Goal: Information Seeking & Learning: Learn about a topic

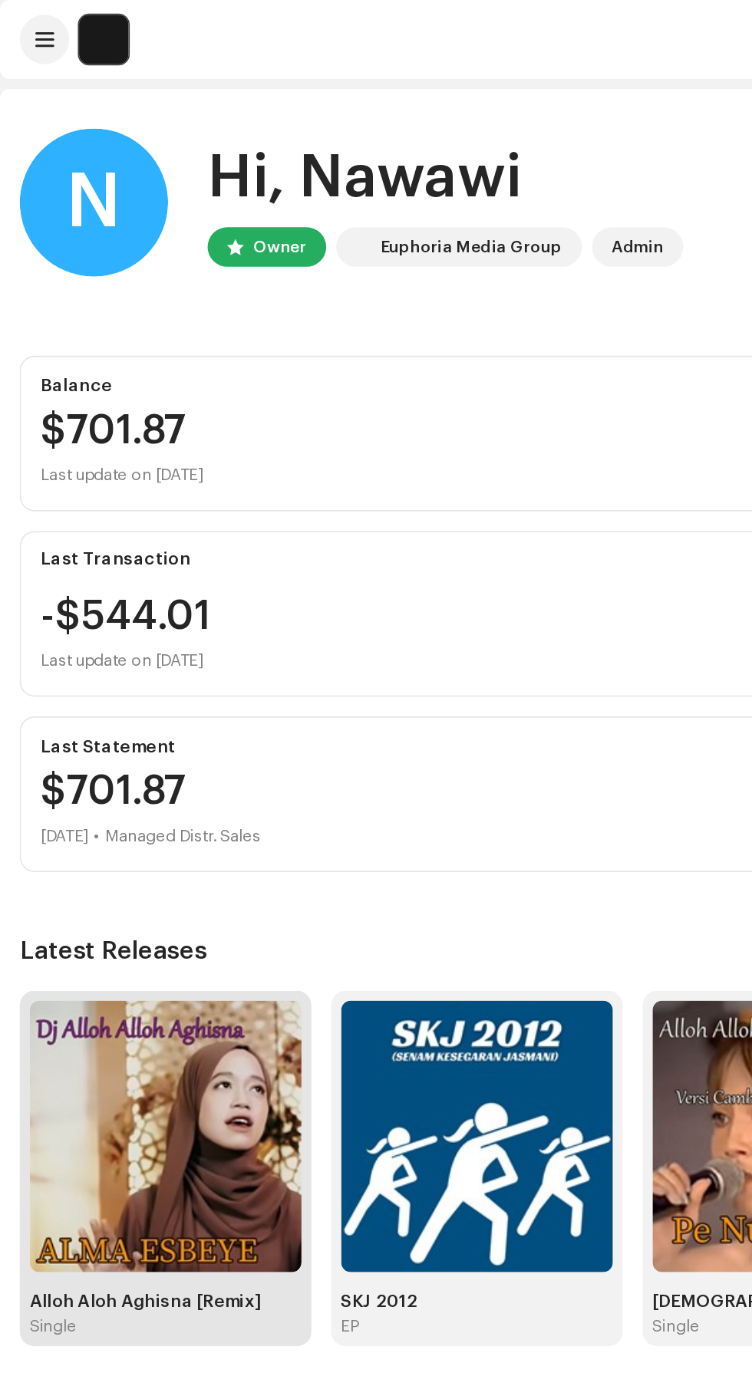
click at [139, 712] on img at bounding box center [102, 705] width 169 height 169
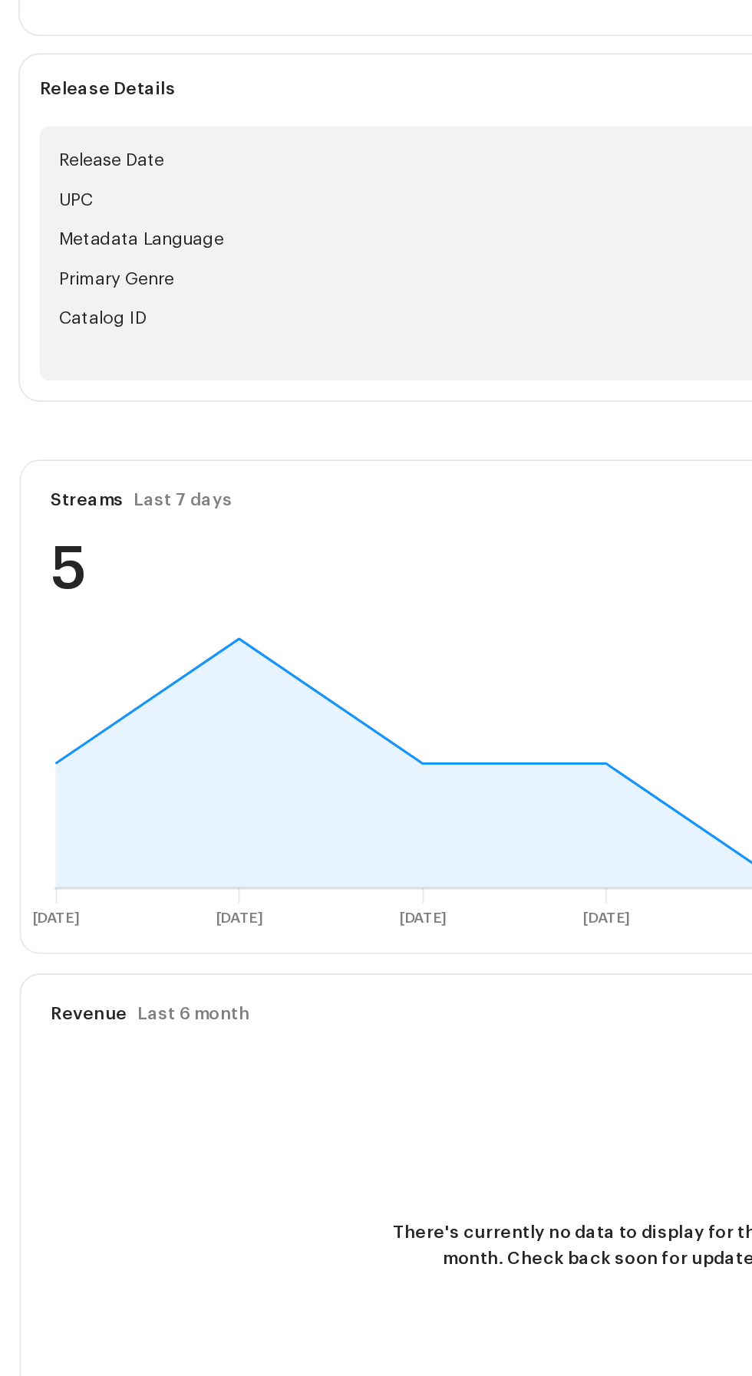
scroll to position [134, 0]
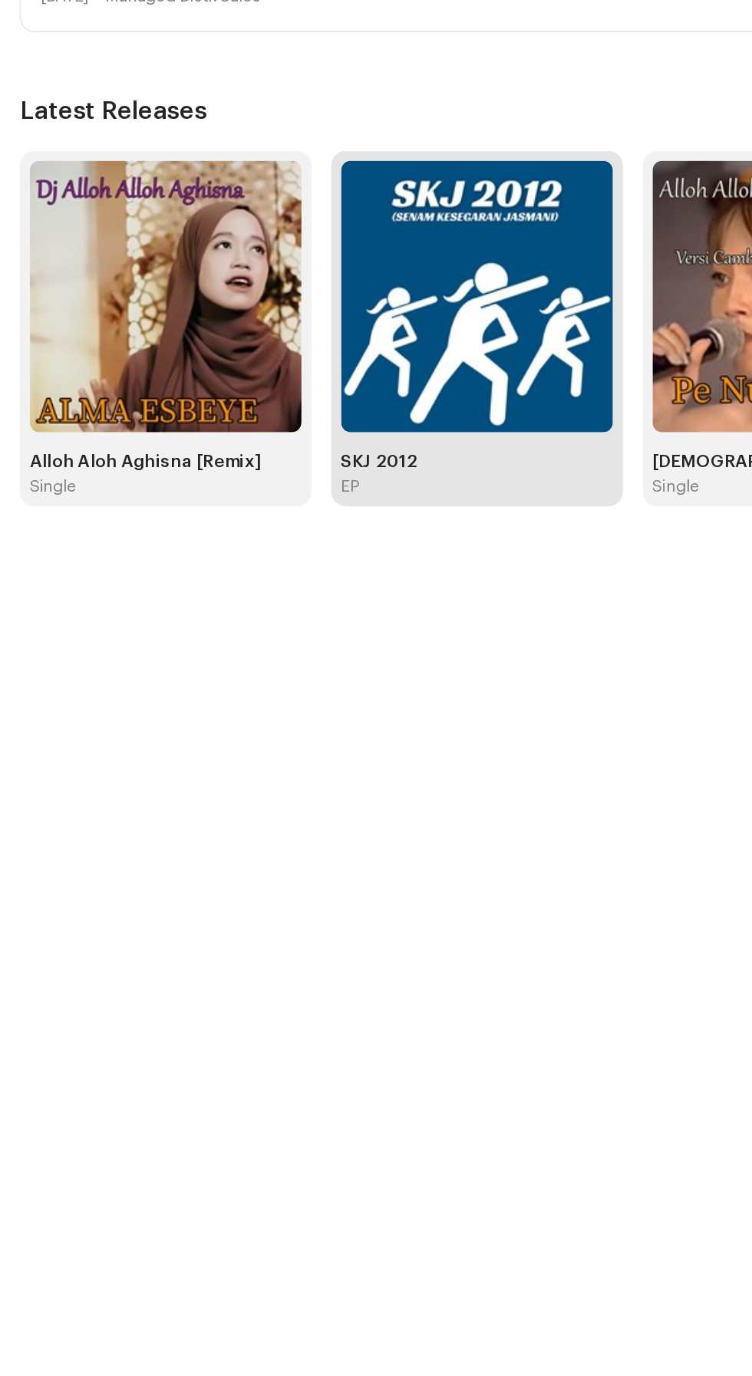
click at [314, 746] on img at bounding box center [296, 705] width 169 height 169
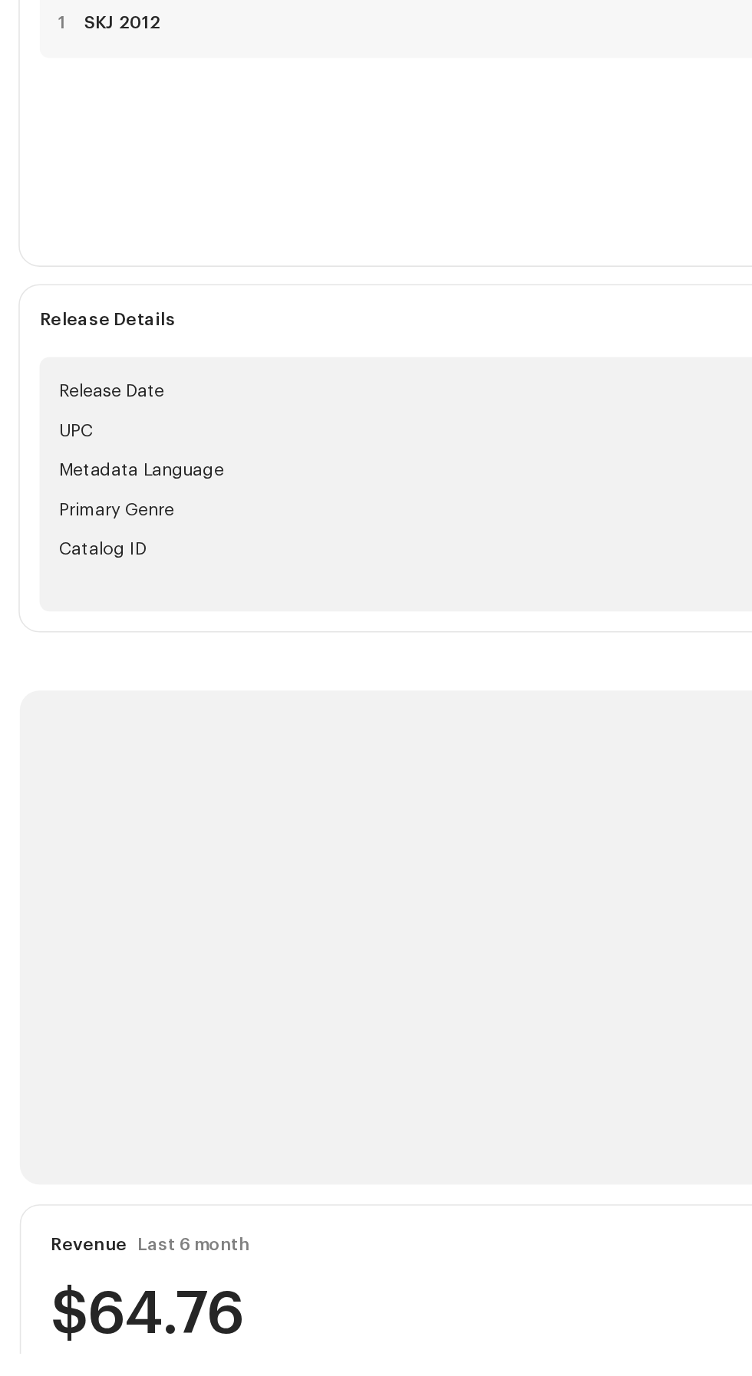
scroll to position [130, 0]
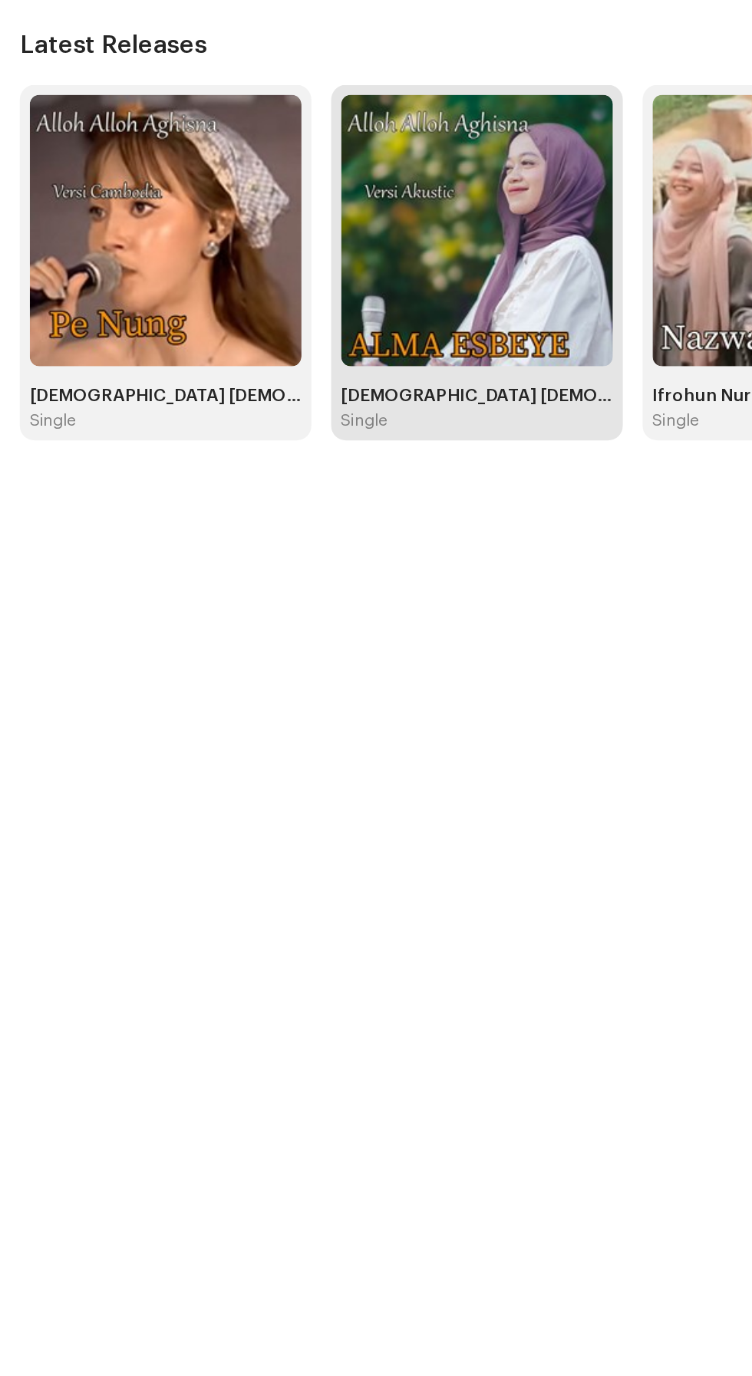
click at [303, 742] on img at bounding box center [296, 705] width 169 height 169
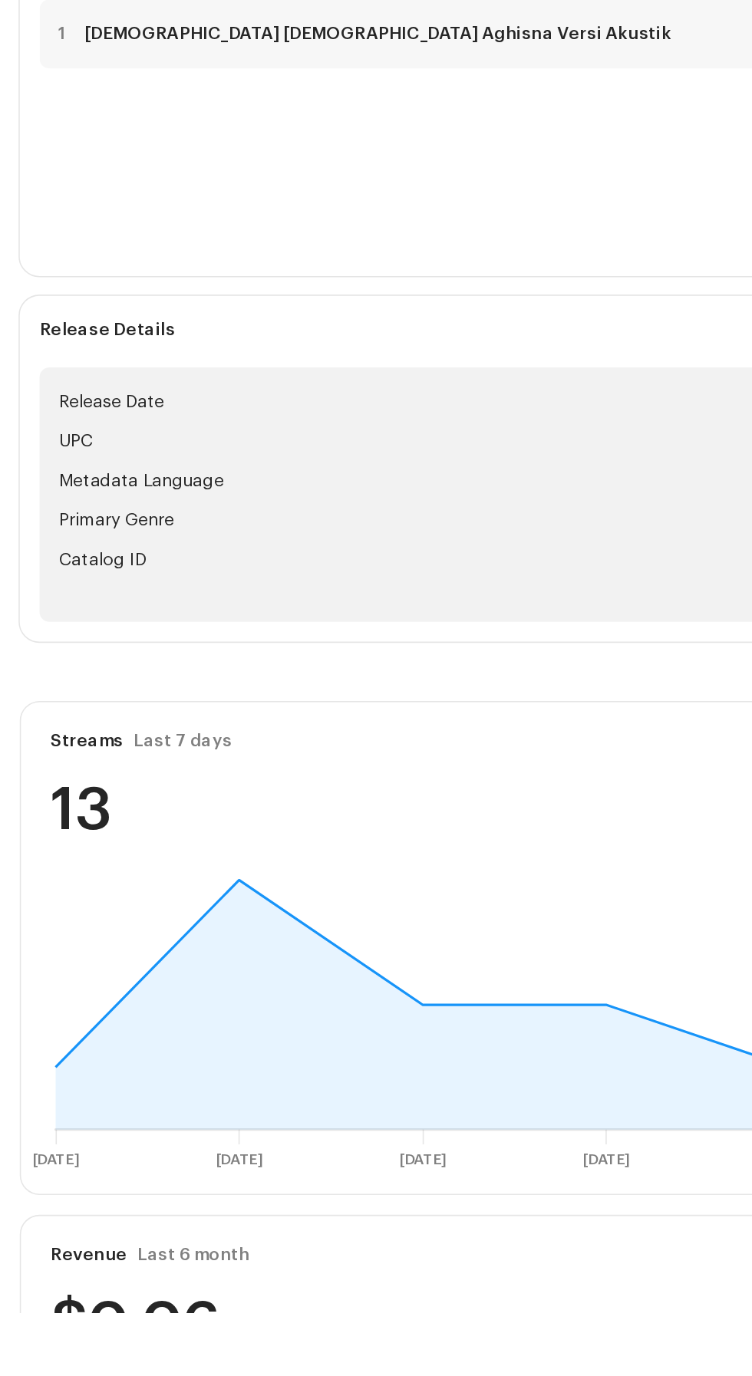
scroll to position [130, 0]
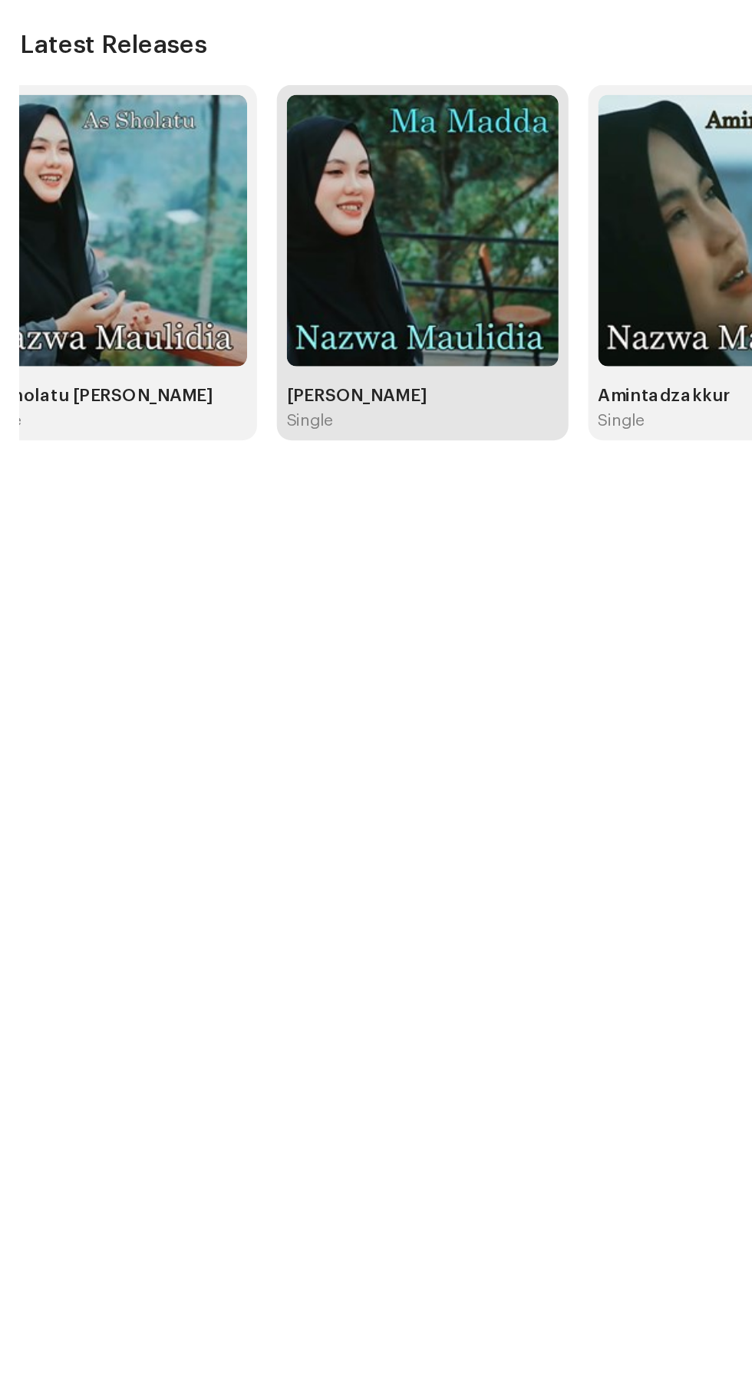
click at [276, 733] on img at bounding box center [262, 705] width 169 height 169
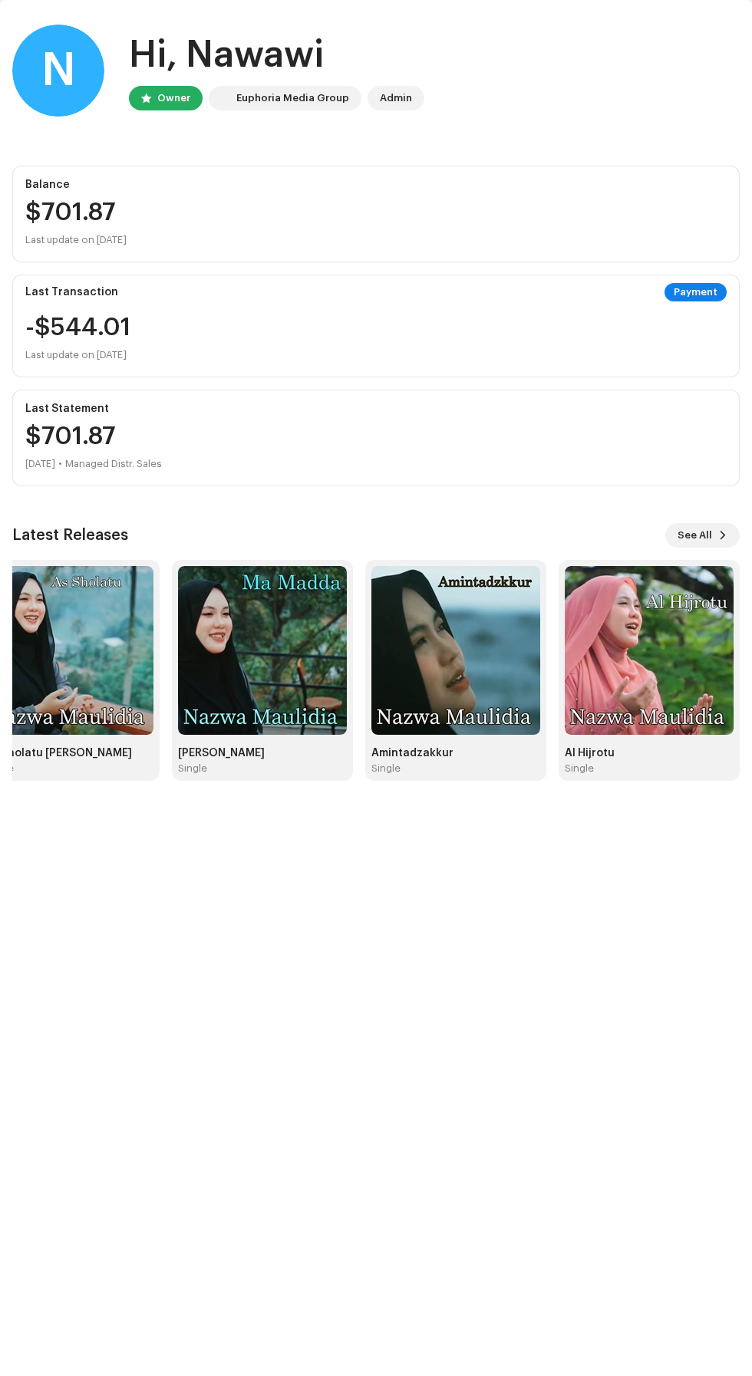
scroll to position [141, 0]
click at [712, 395] on div "Last Statement $701.87 Sep 2025 • Managed Distr. Sales" at bounding box center [375, 438] width 727 height 97
click at [723, 529] on span at bounding box center [722, 535] width 9 height 12
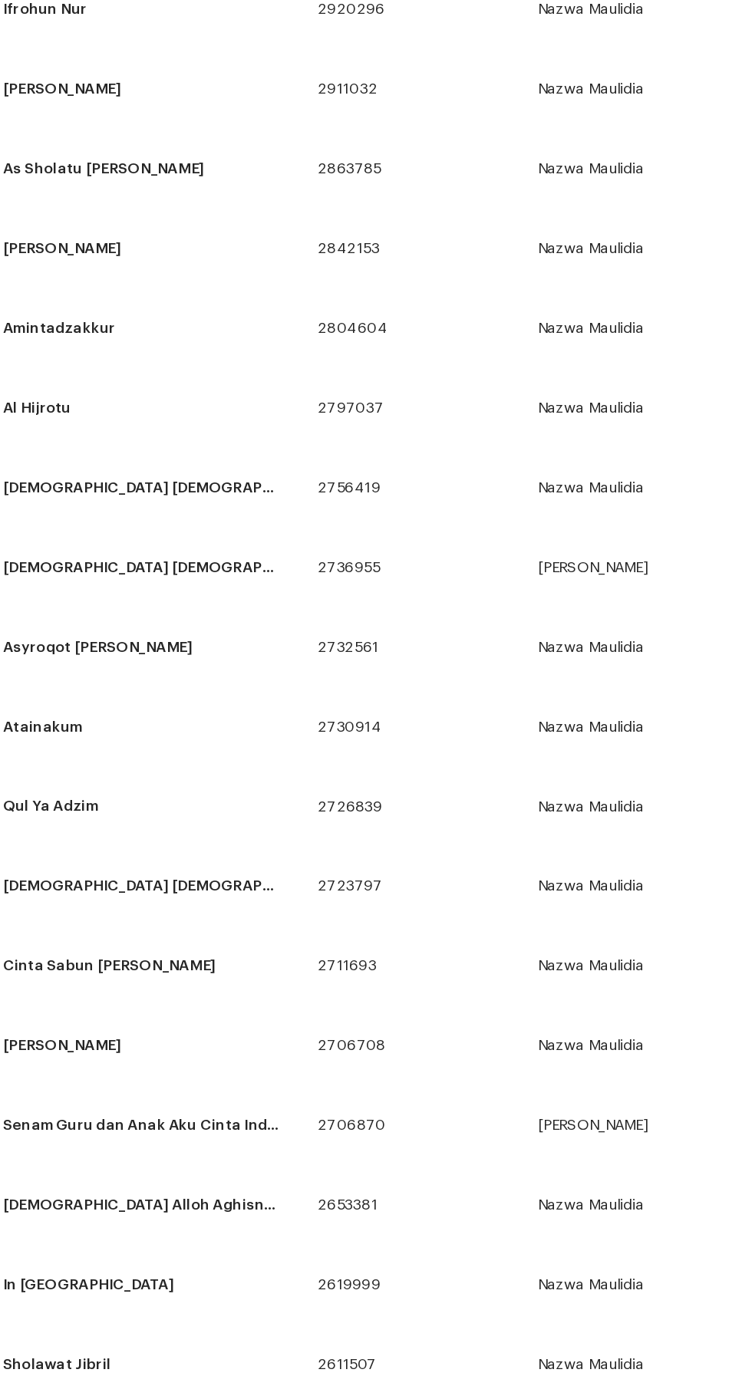
scroll to position [256, 0]
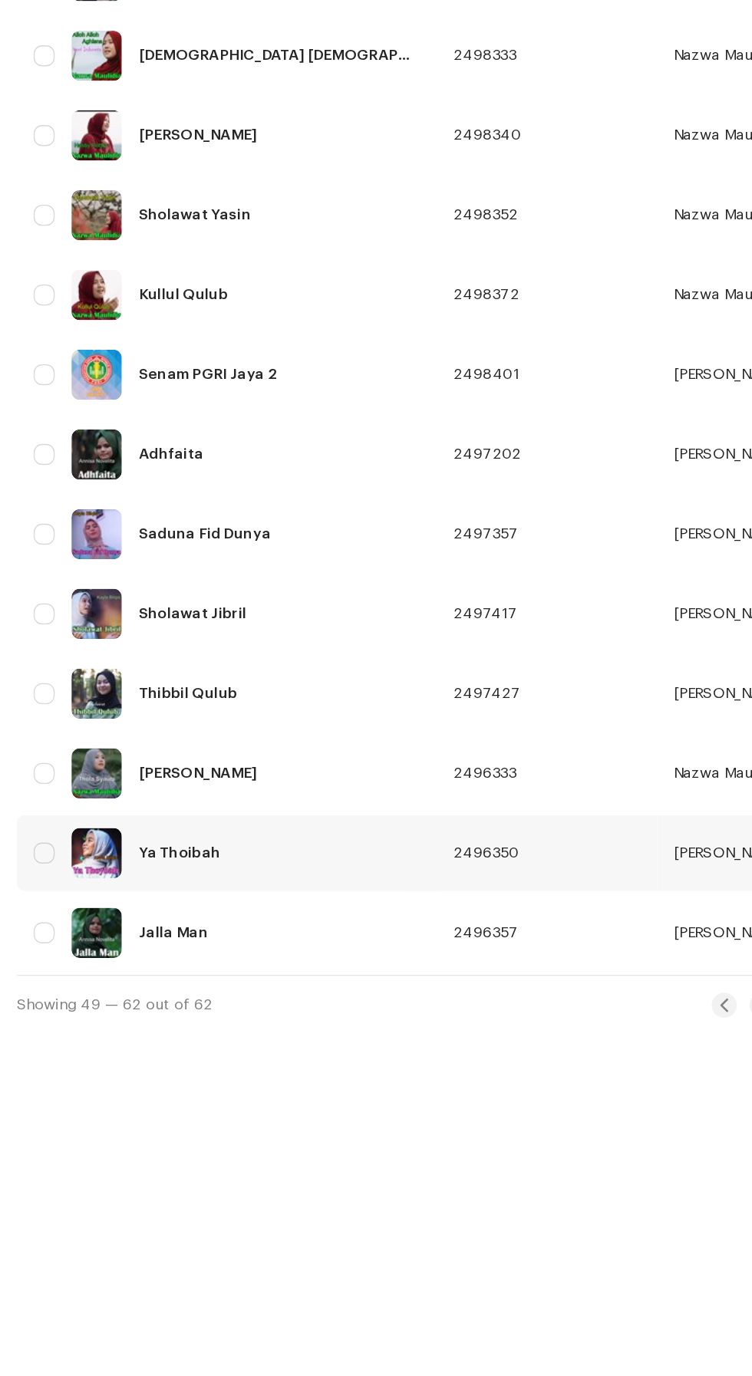
click at [212, 1007] on div "Ya Thoibah" at bounding box center [166, 1022] width 282 height 37
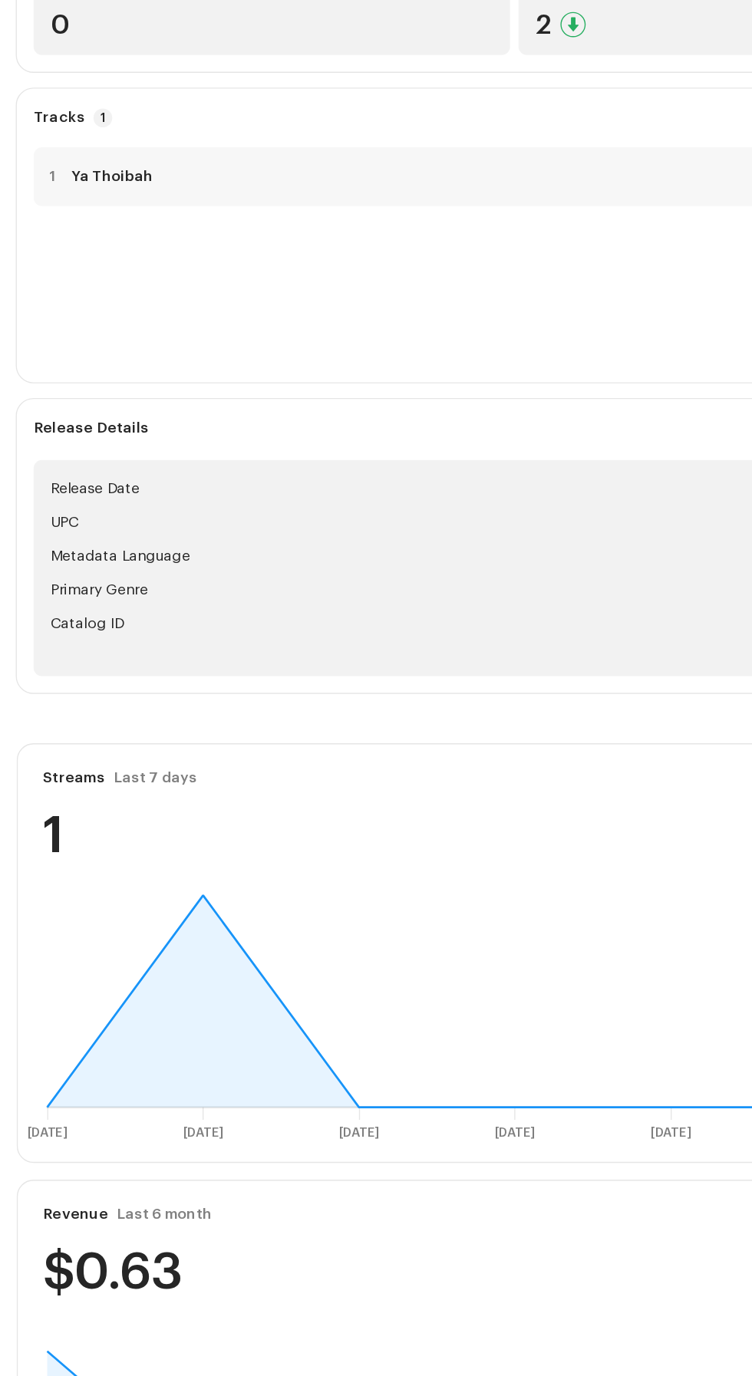
scroll to position [130, 0]
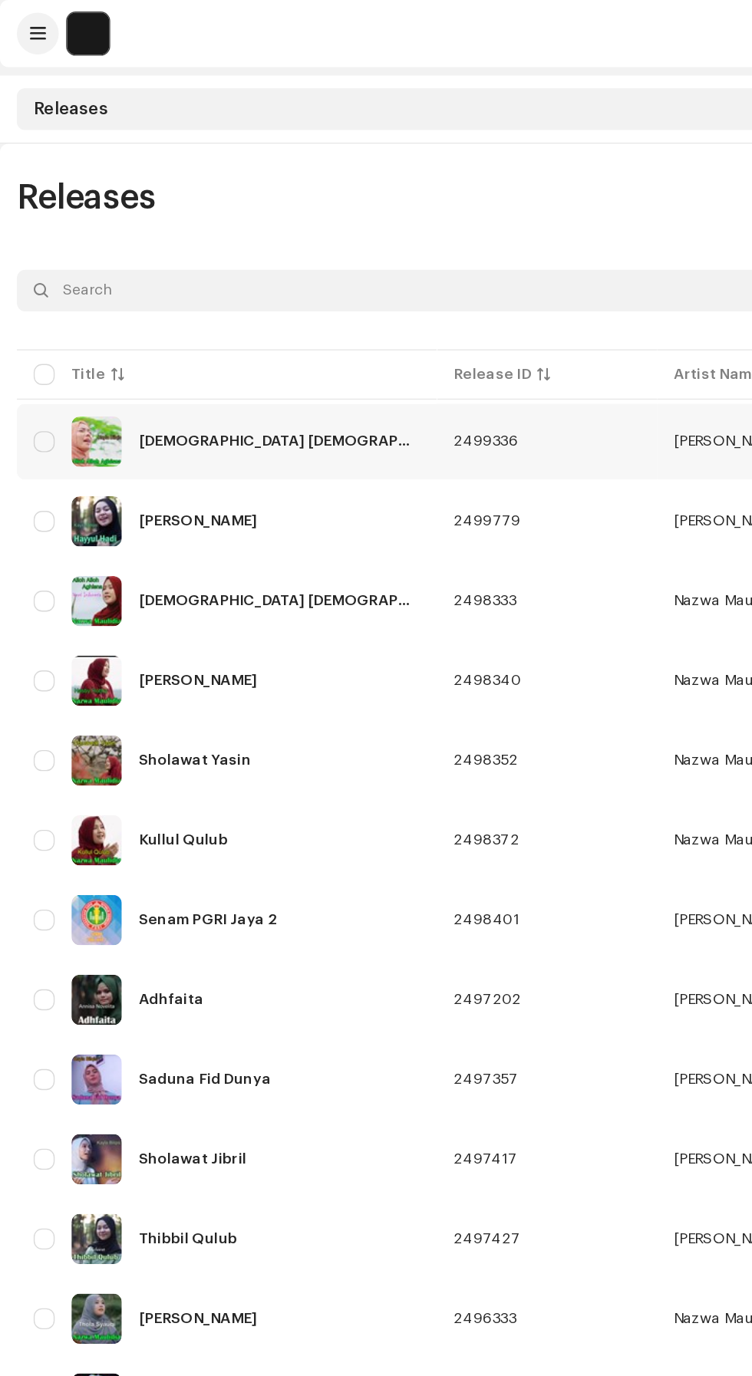
click at [232, 318] on div "Alloh Alloh Aghisna" at bounding box center [166, 323] width 282 height 37
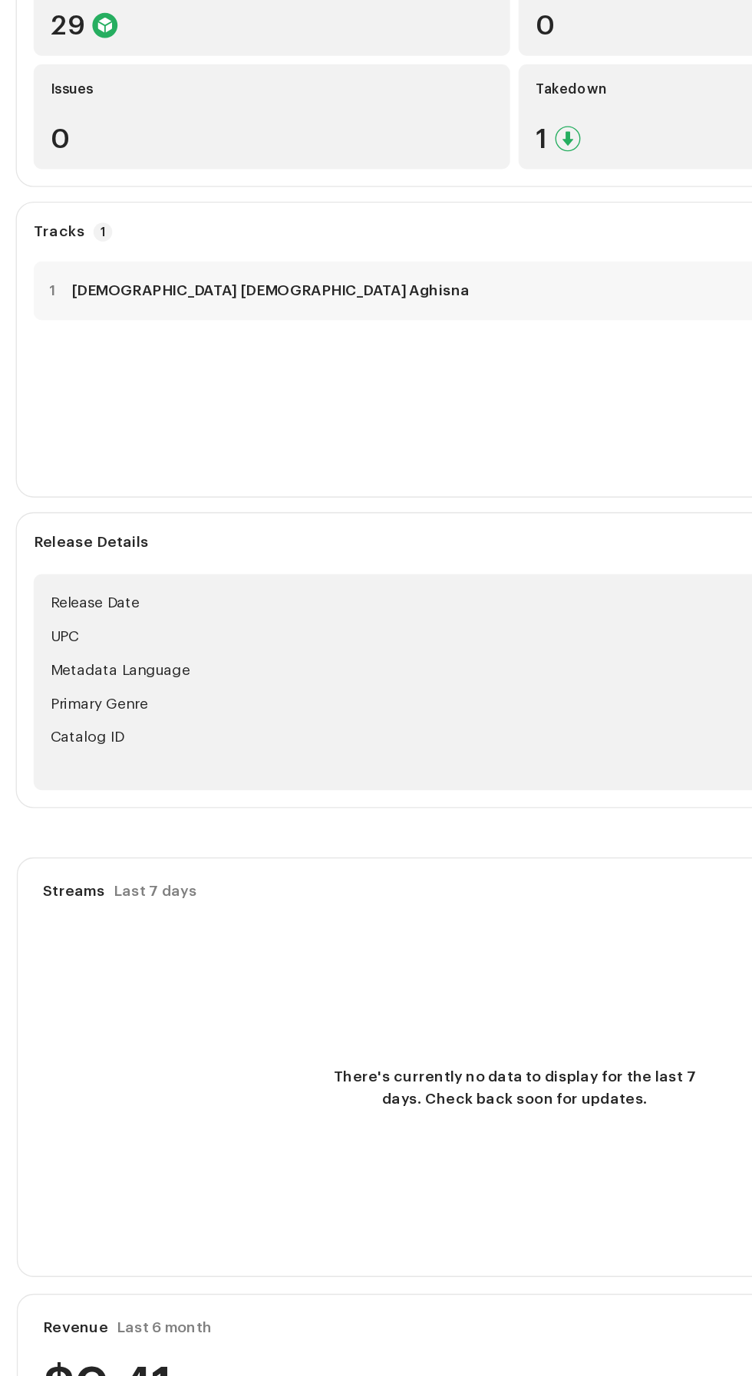
scroll to position [130, 0]
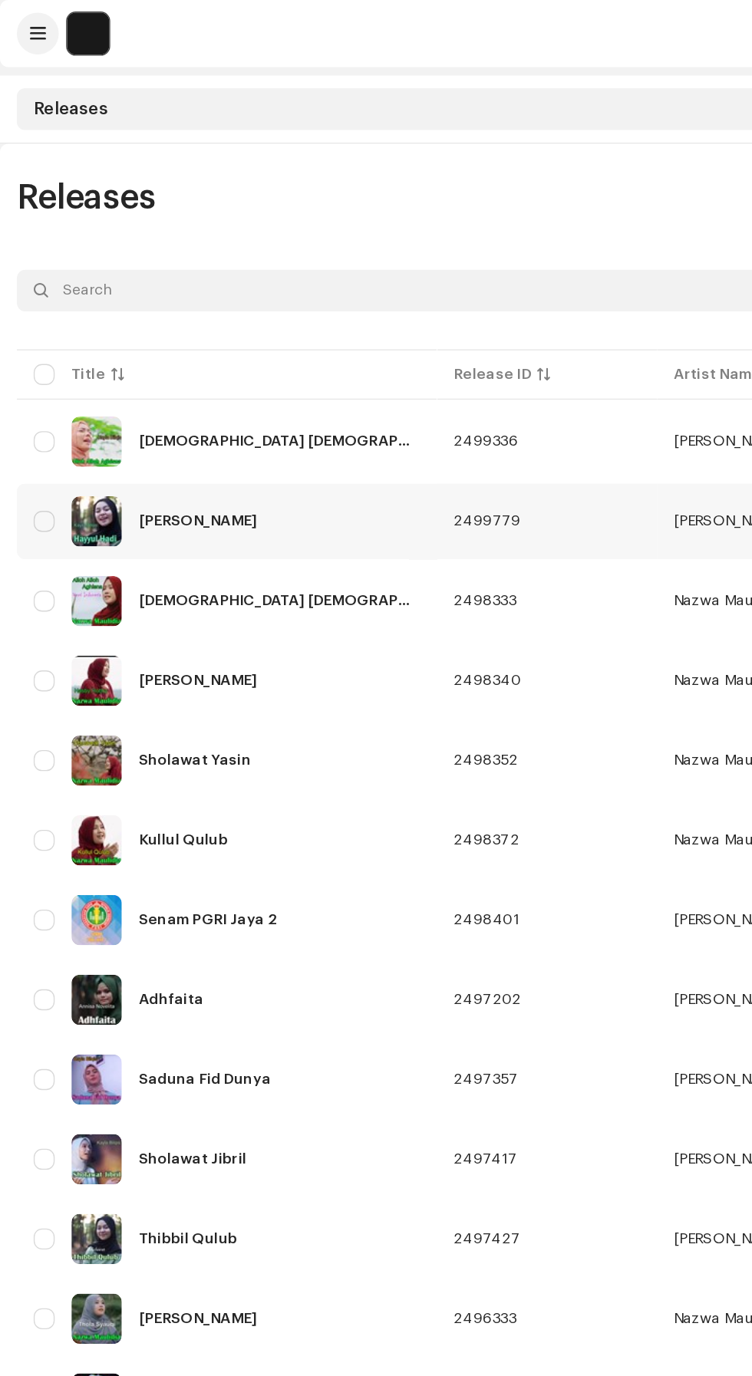
click at [206, 383] on div "Hayyul Hadi" at bounding box center [166, 381] width 282 height 37
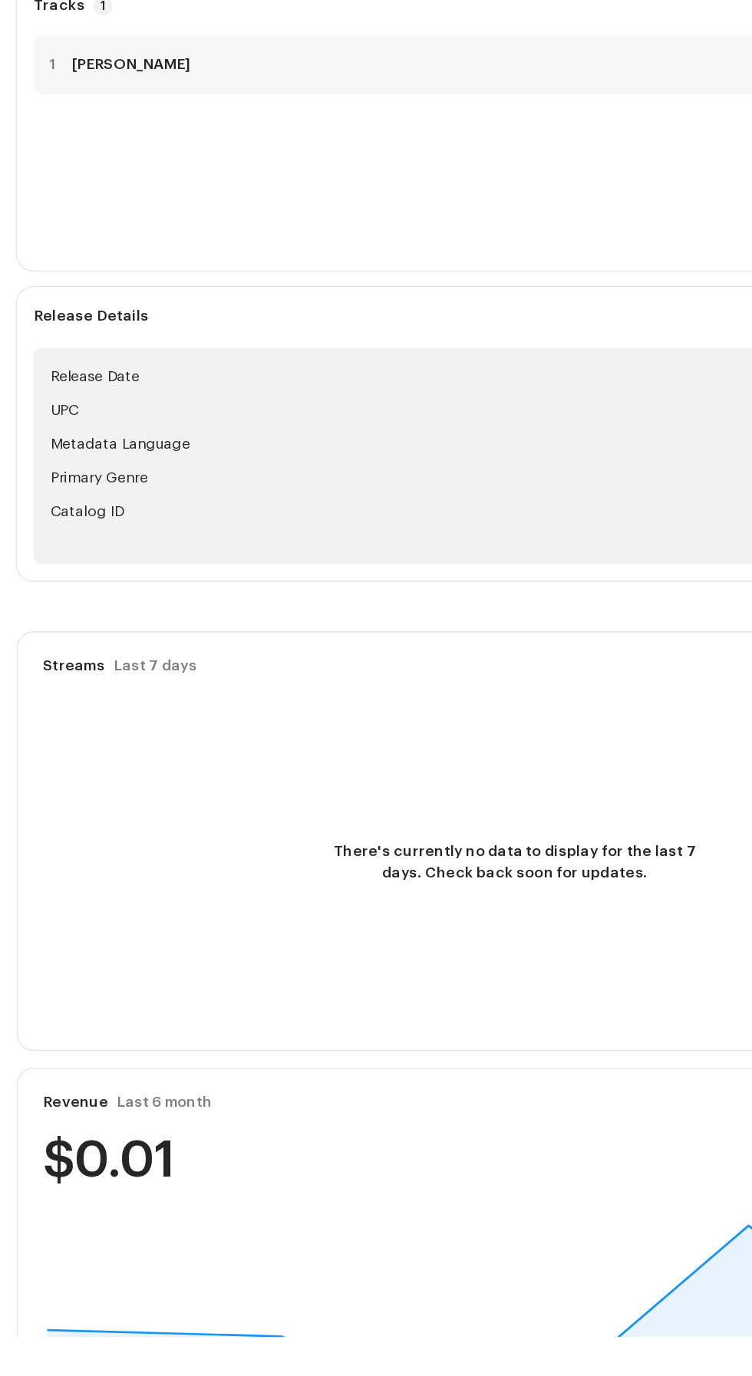
scroll to position [130, 0]
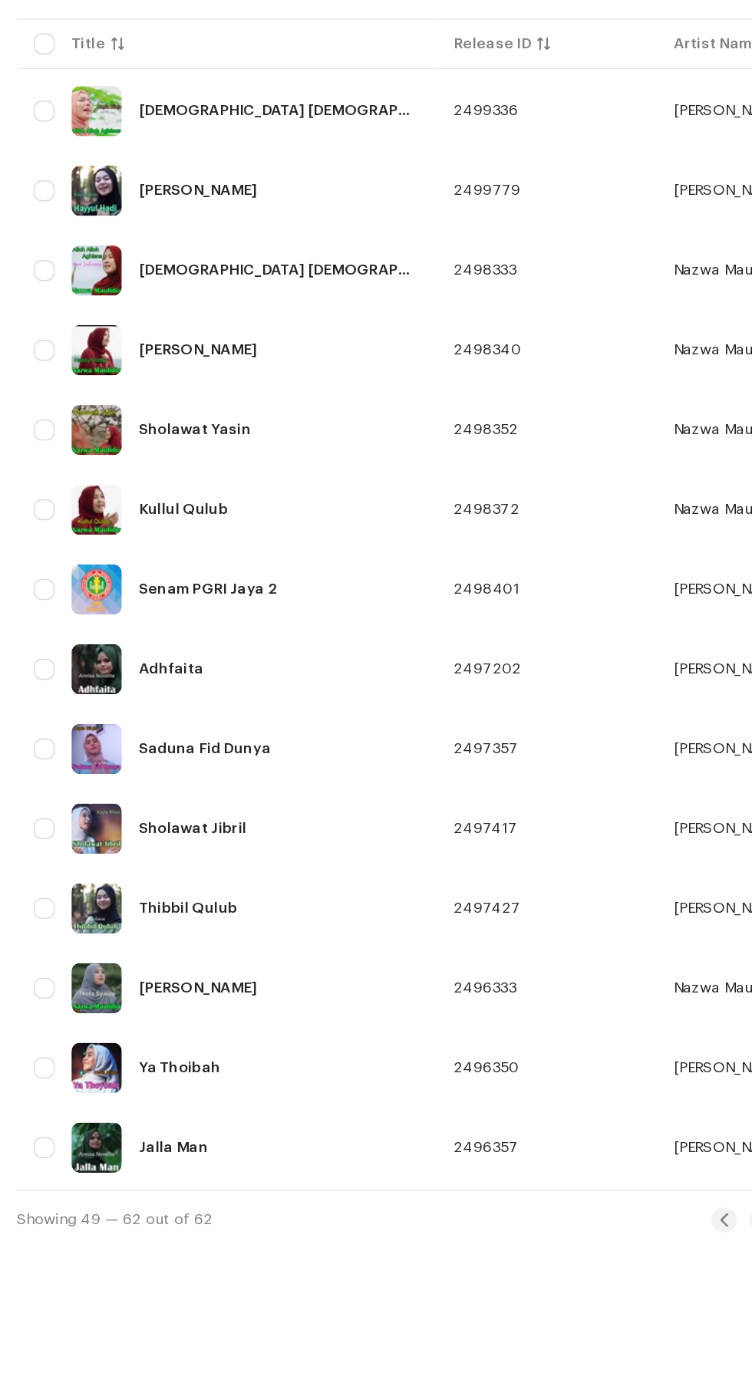
scroll to position [57, 0]
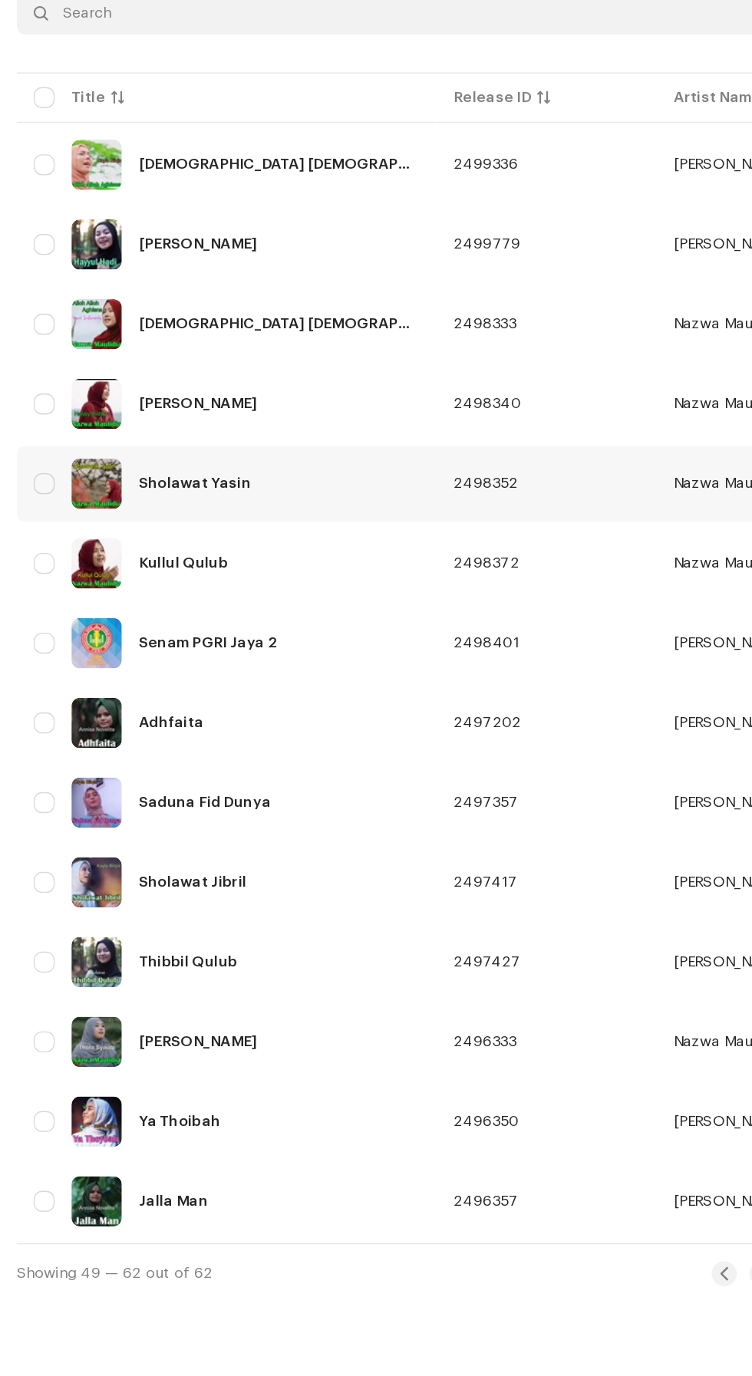
click at [175, 494] on div "Sholawat Yasin" at bounding box center [142, 499] width 82 height 11
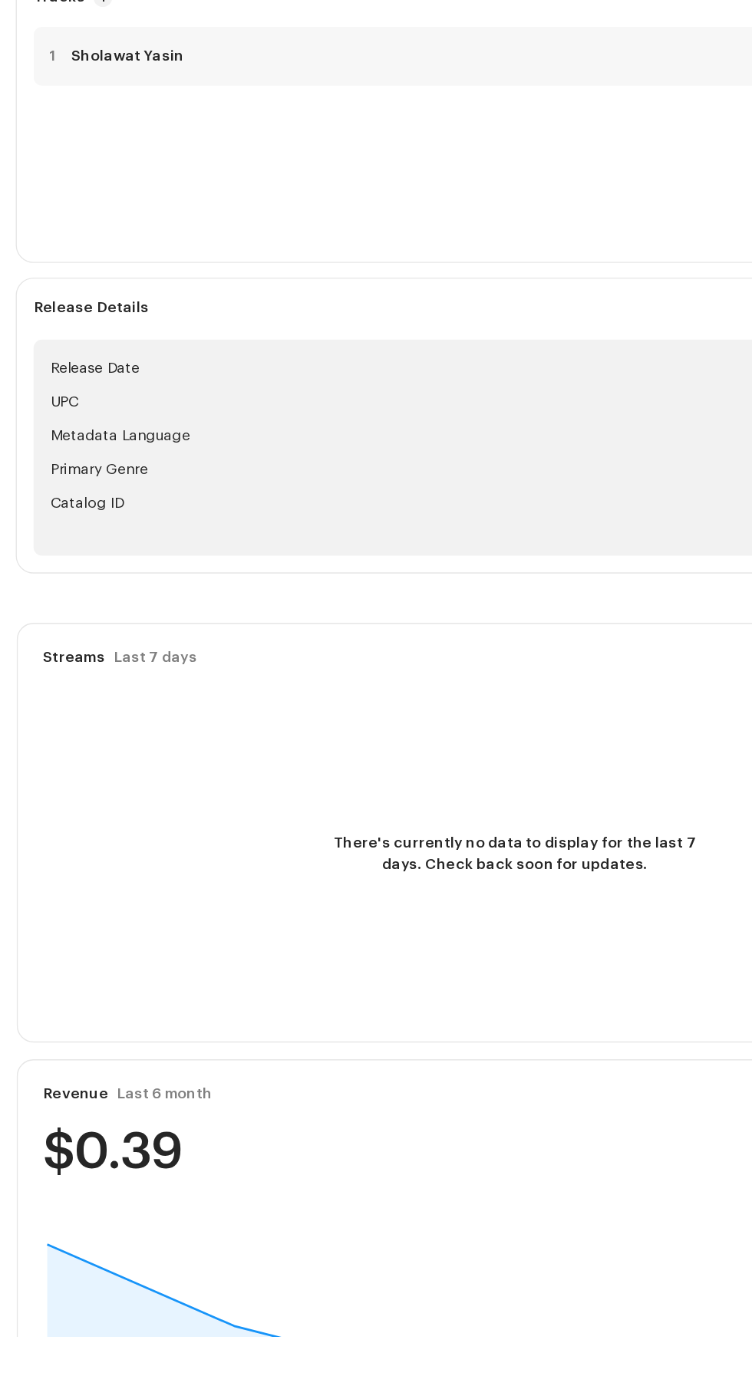
scroll to position [130, 0]
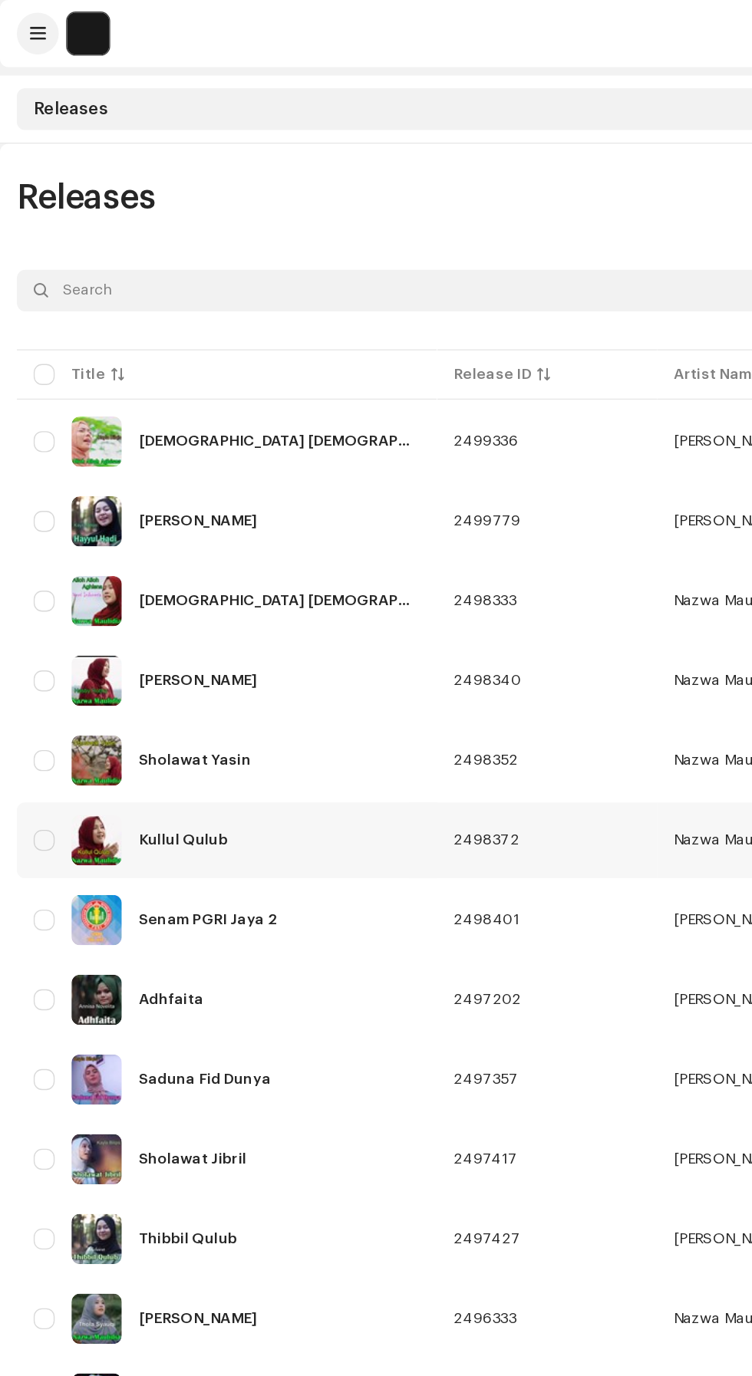
click at [159, 614] on div "Kullul Qulub" at bounding box center [133, 614] width 65 height 11
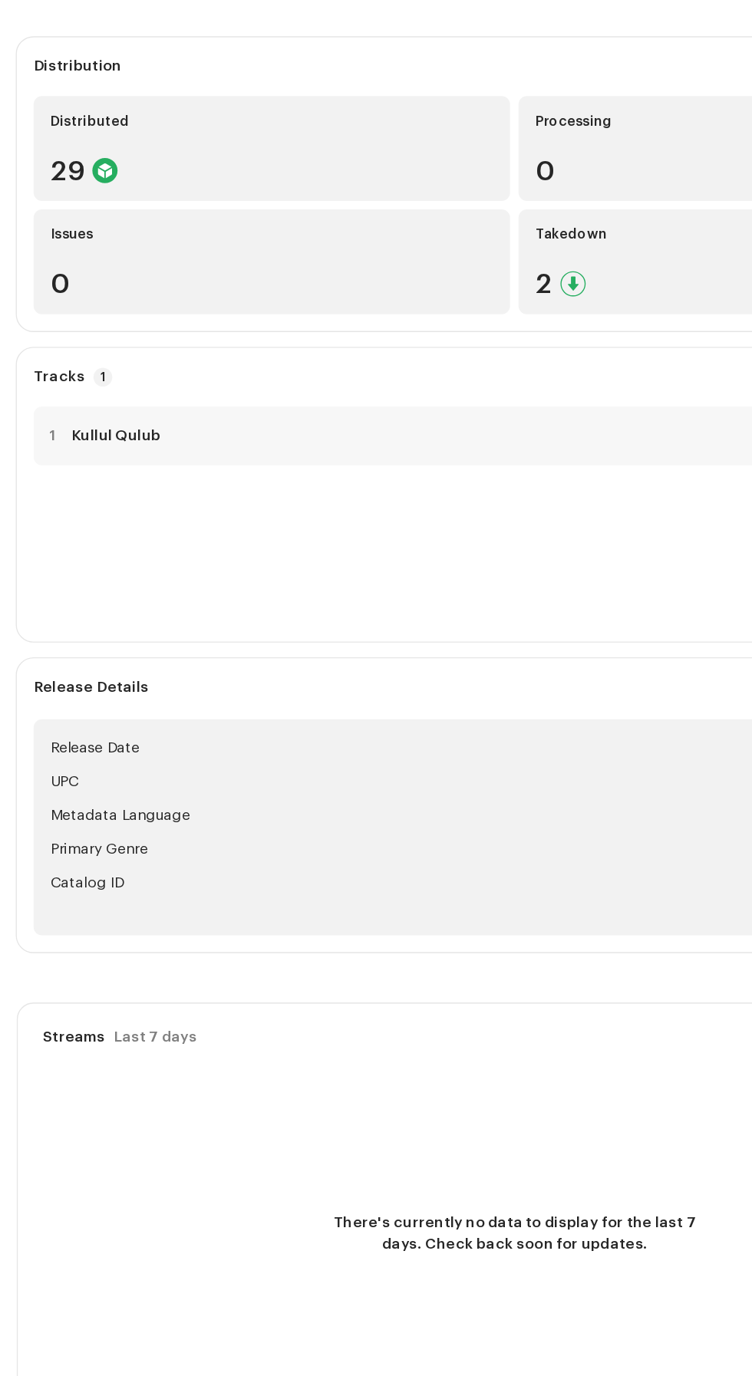
scroll to position [130, 0]
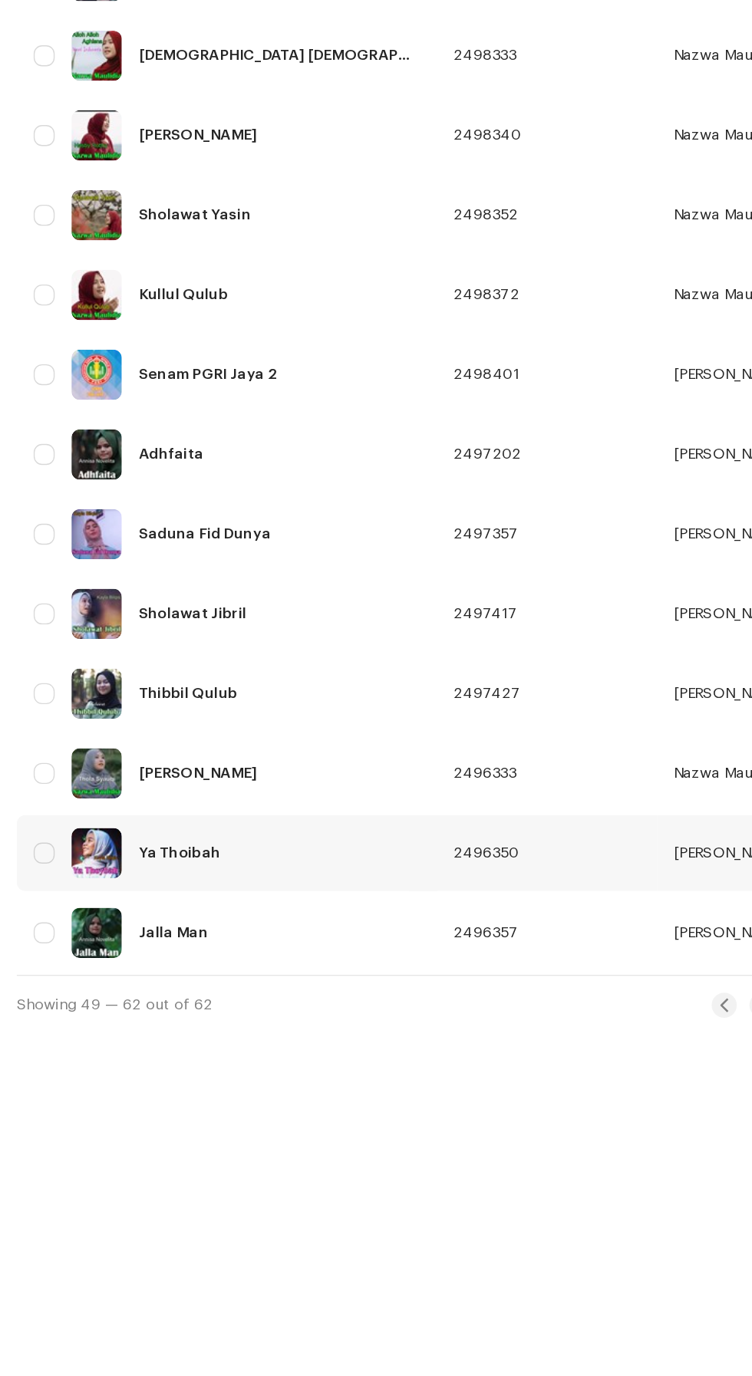
click at [151, 1018] on div "Ya Thoibah" at bounding box center [131, 1022] width 60 height 11
click at [140, 907] on div "Thibbil Qulub" at bounding box center [137, 905] width 72 height 11
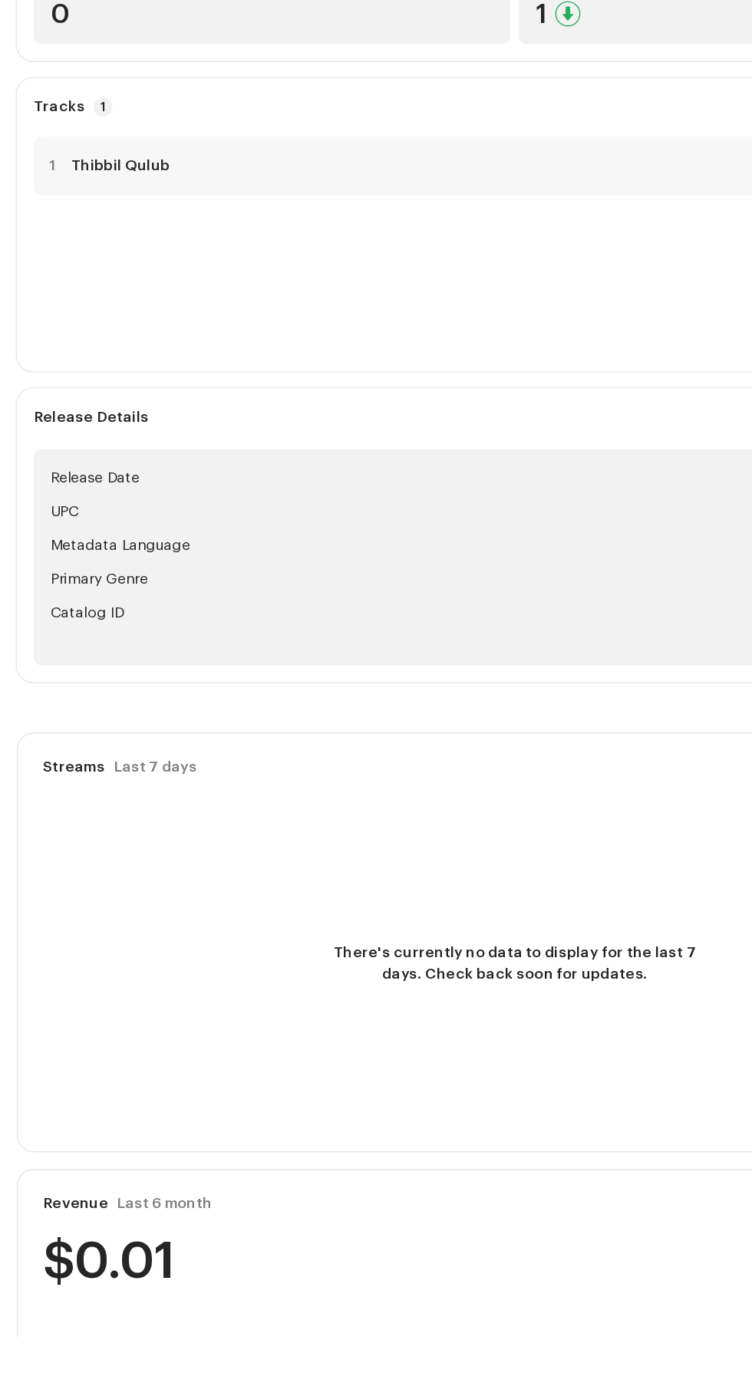
scroll to position [130, 0]
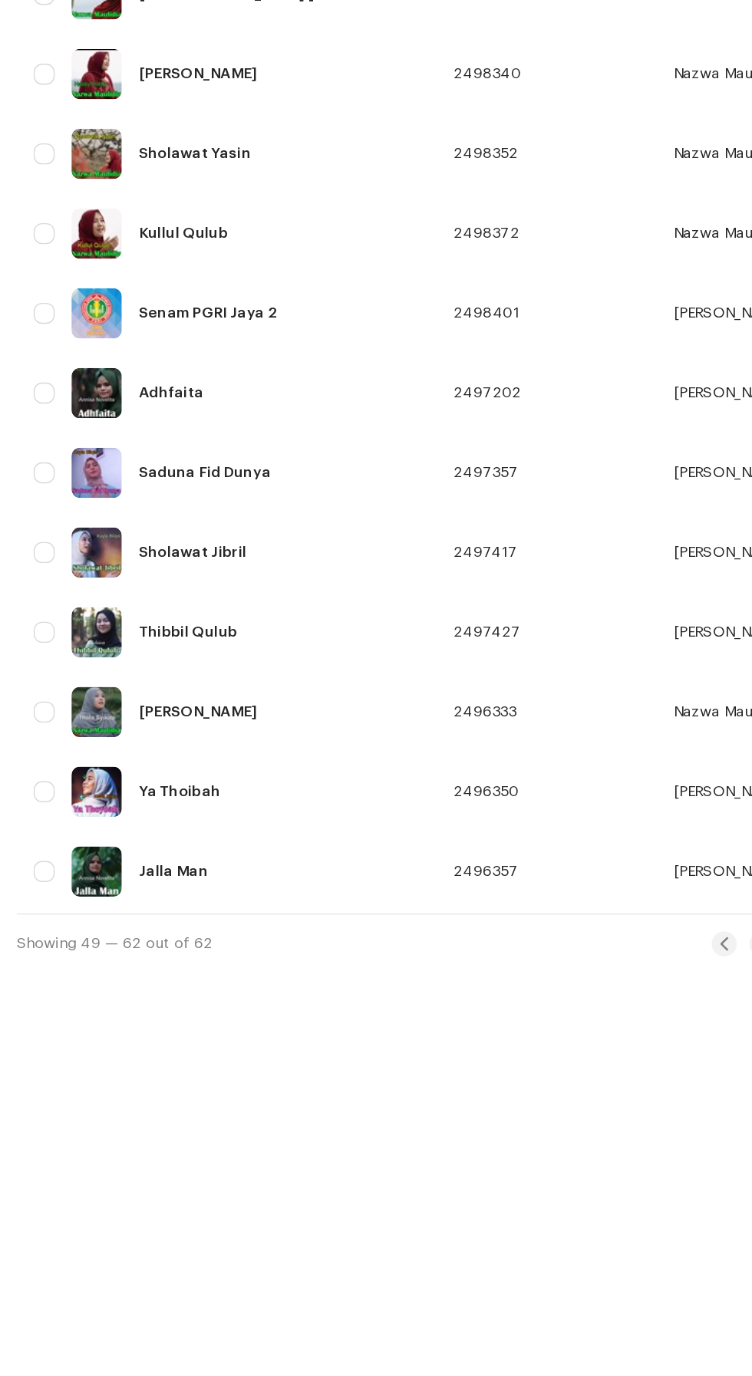
scroll to position [136, 0]
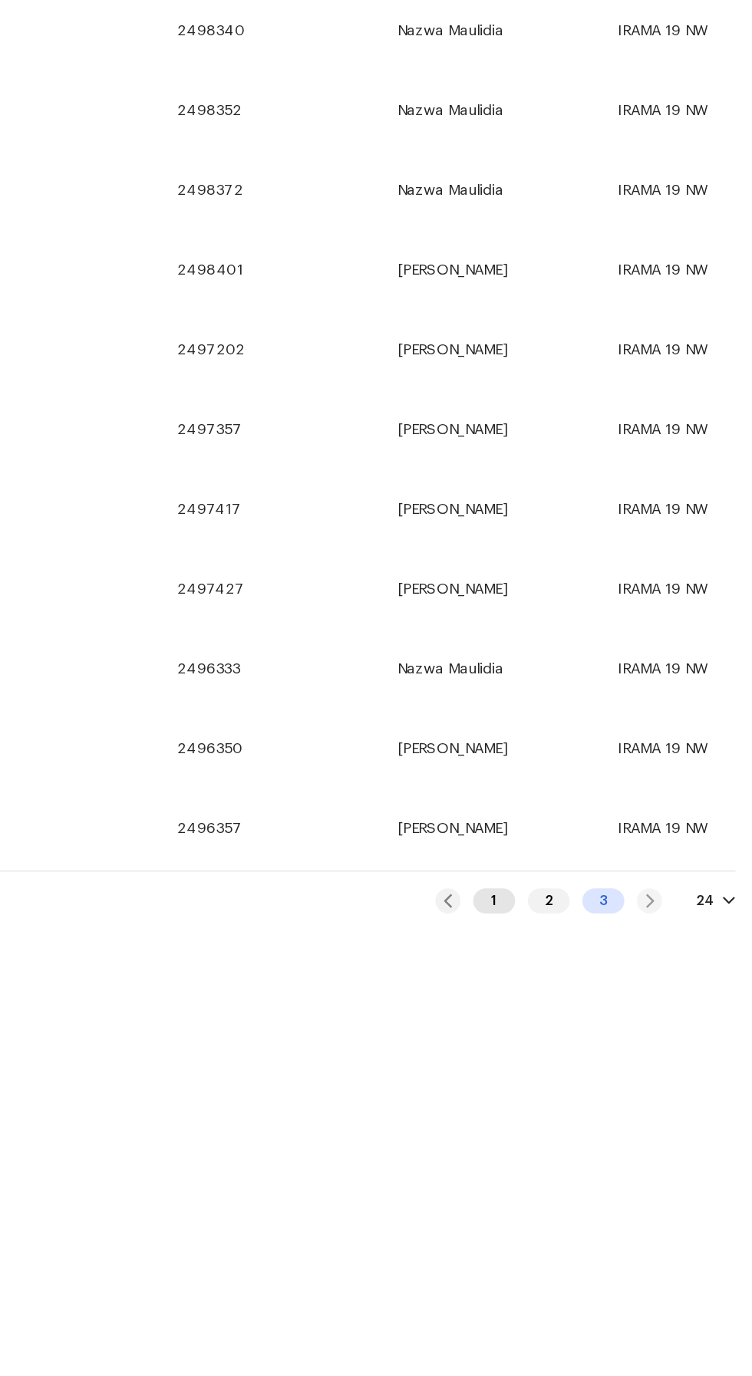
click at [565, 1019] on div "1" at bounding box center [563, 1028] width 31 height 18
